Goal: Information Seeking & Learning: Find contact information

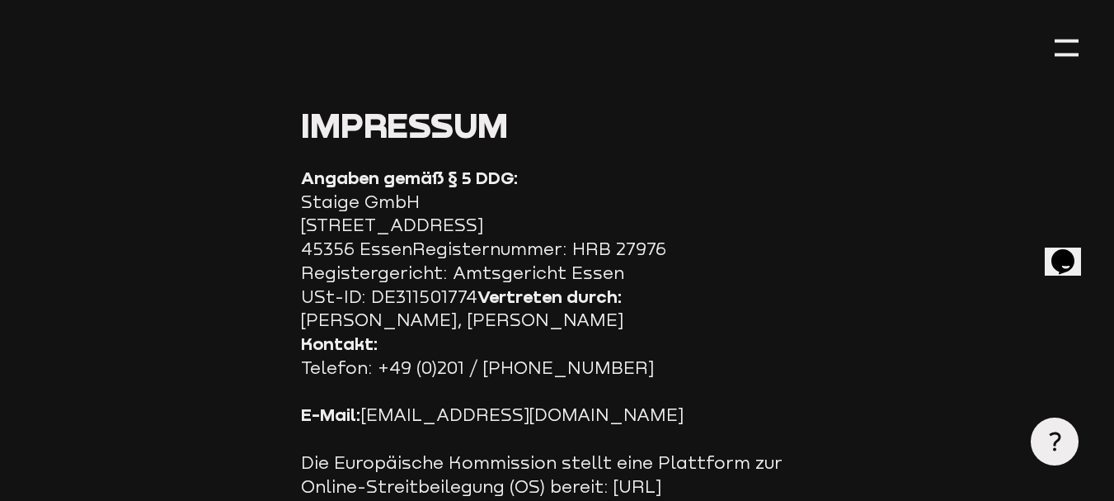
scroll to position [165, 0]
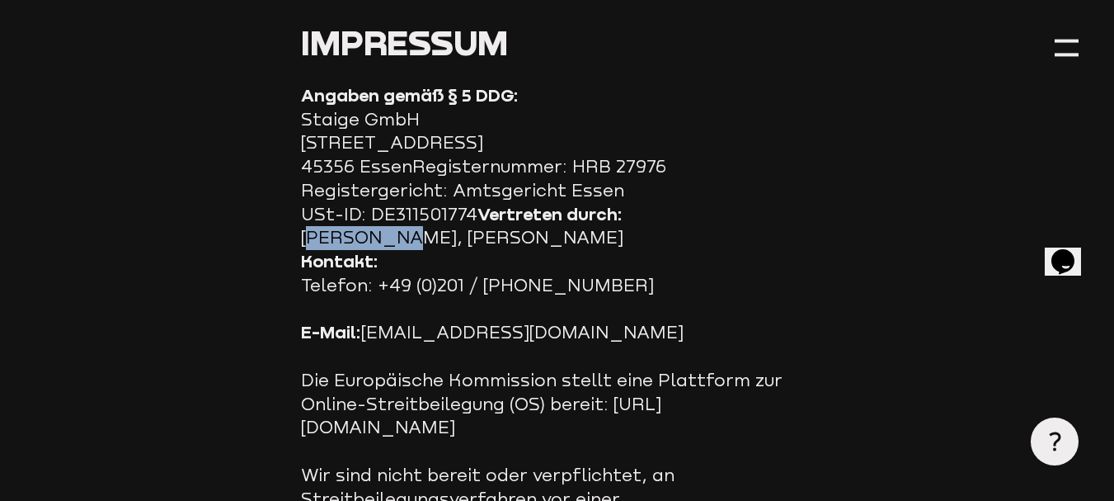
drag, startPoint x: 392, startPoint y: 235, endPoint x: 304, endPoint y: 234, distance: 88.3
copy section "Jan Taube"
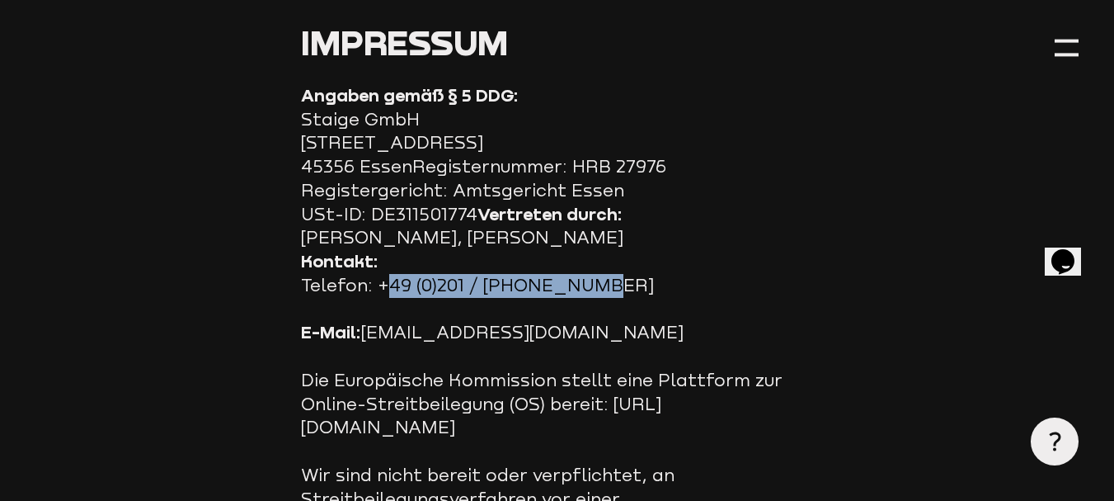
drag, startPoint x: 561, startPoint y: 285, endPoint x: 379, endPoint y: 286, distance: 181.5
click at [379, 286] on p "Kontakt: Telefon: +49 (0)201 / 24 68 51 0" at bounding box center [557, 274] width 513 height 48
copy p "+49 (0)201 / 24 68 51 0"
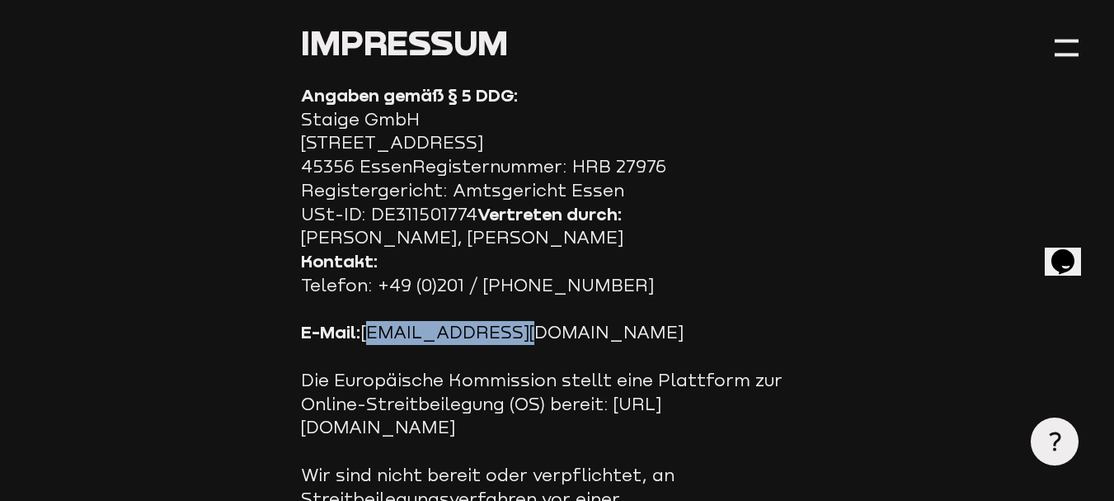
drag, startPoint x: 513, startPoint y: 336, endPoint x: 368, endPoint y: 340, distance: 145.2
click at [368, 340] on p "E-Mail: info@staige.com" at bounding box center [557, 333] width 513 height 24
copy p "[EMAIL_ADDRESS][DOMAIN_NAME]"
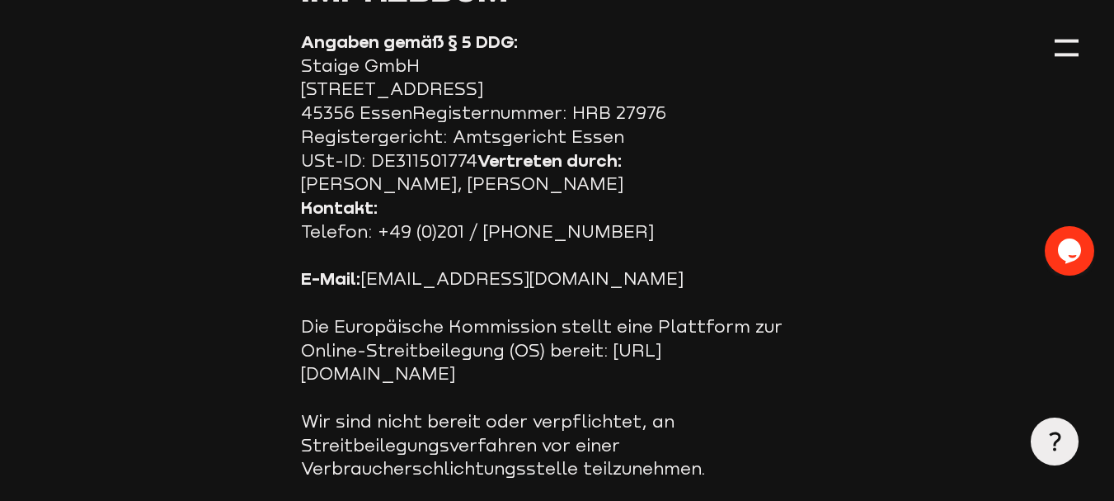
scroll to position [247, 0]
